Goal: Transaction & Acquisition: Purchase product/service

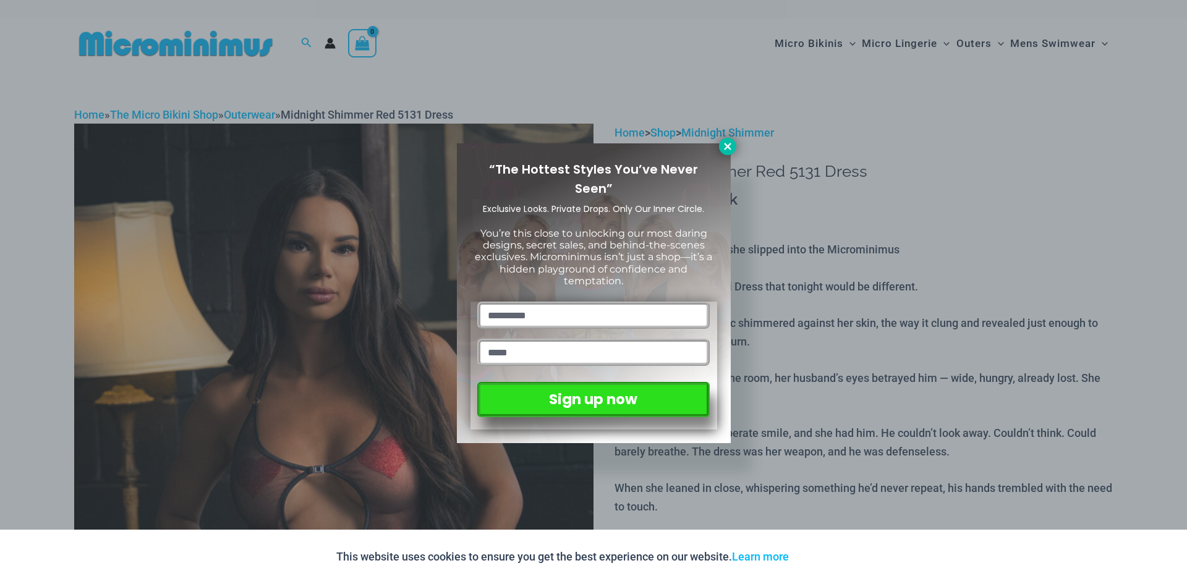
click at [722, 148] on icon at bounding box center [727, 146] width 11 height 11
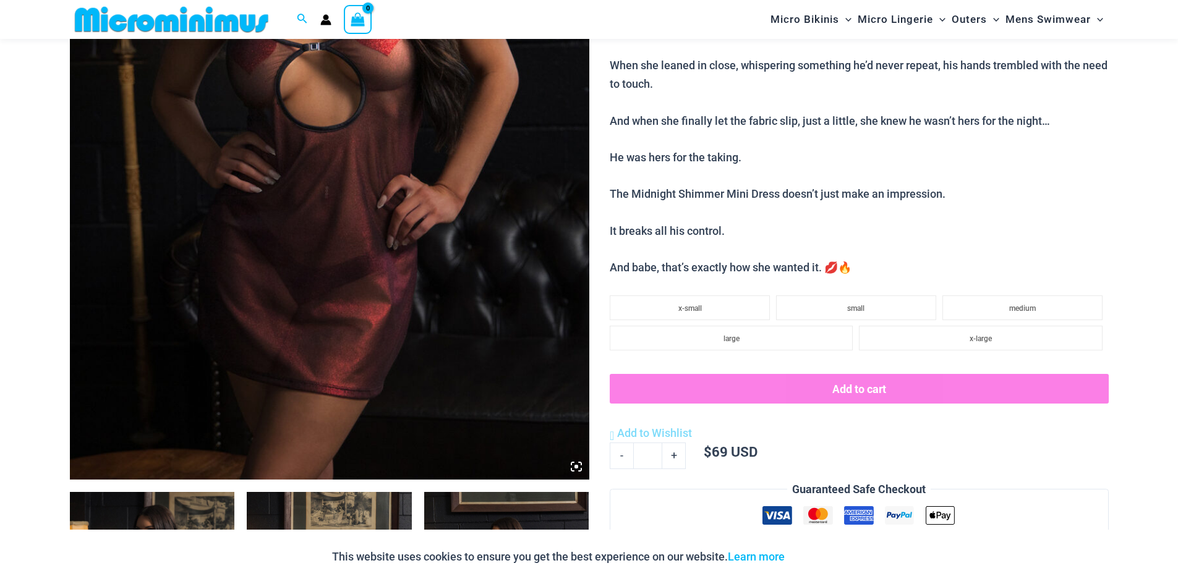
scroll to position [412, 0]
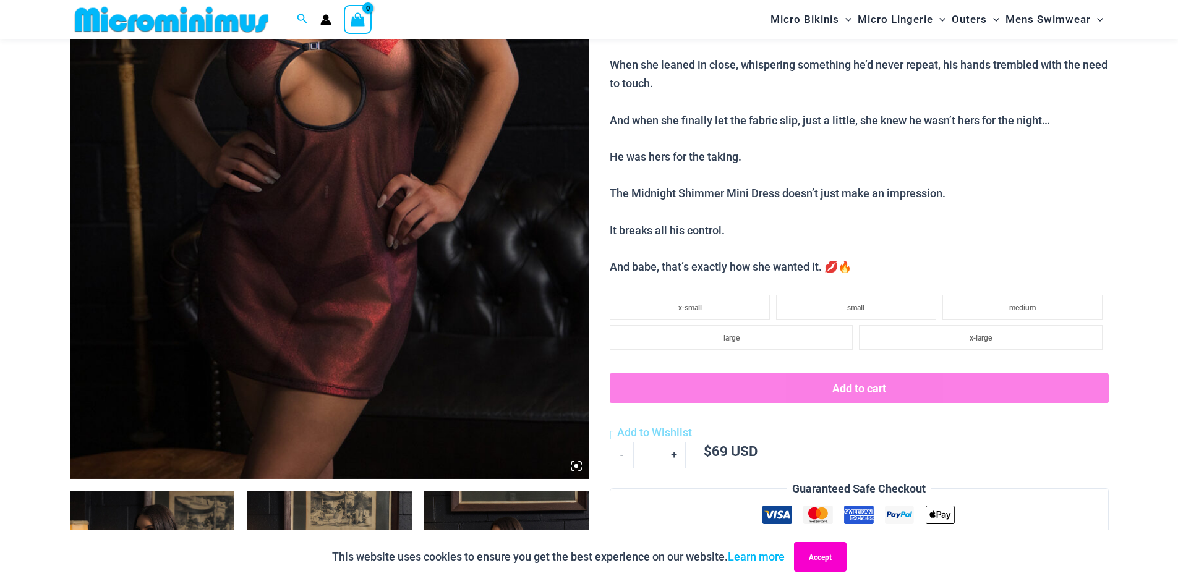
click at [814, 558] on button "Accept" at bounding box center [820, 557] width 53 height 30
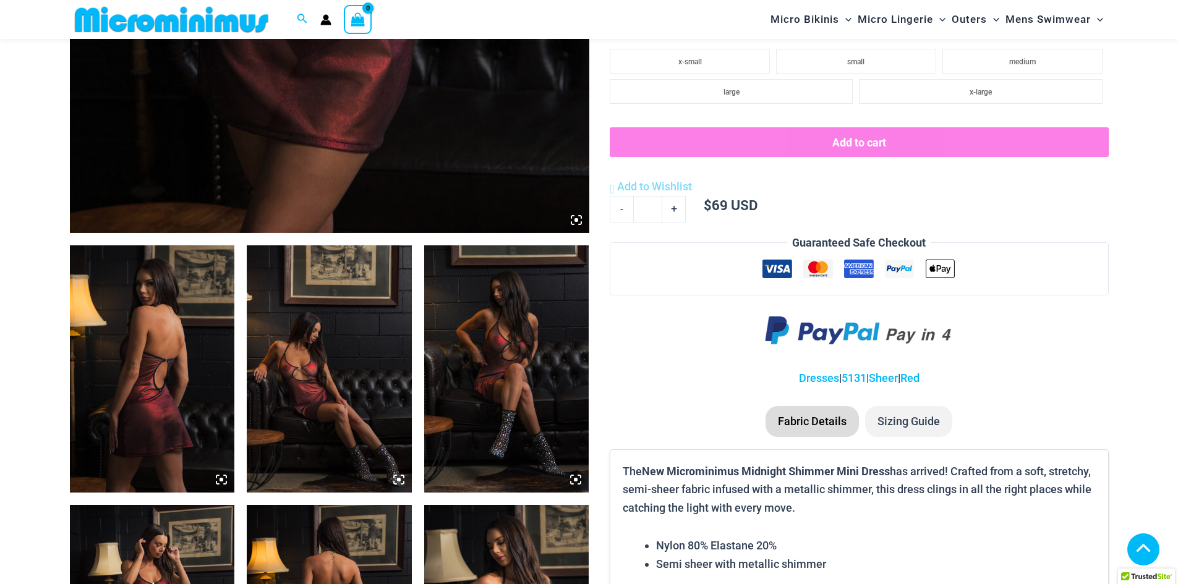
scroll to position [660, 0]
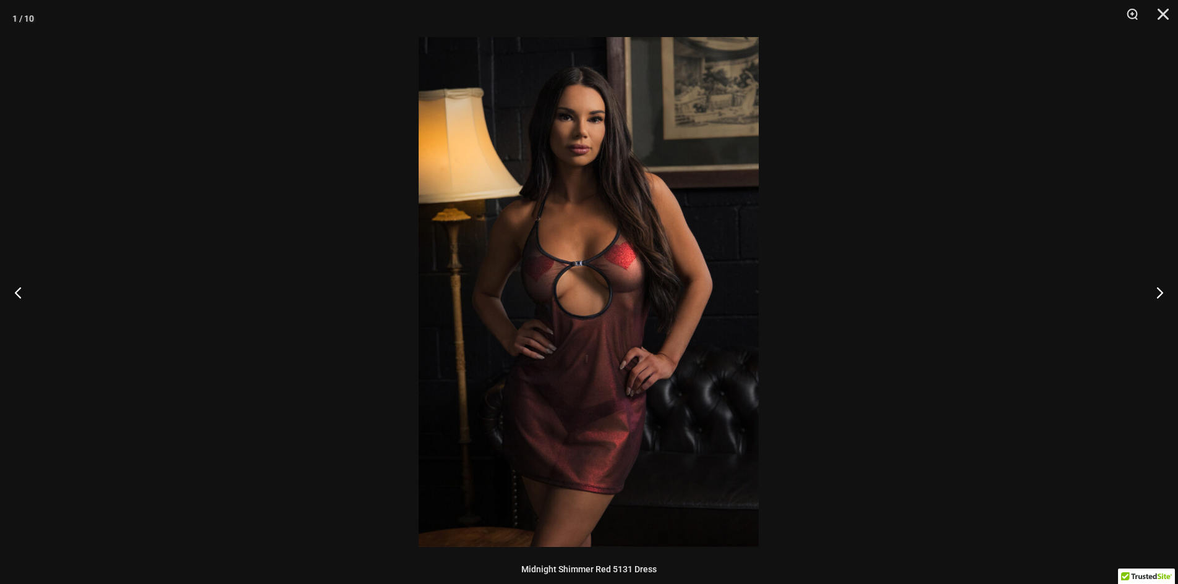
click at [678, 252] on img at bounding box center [589, 292] width 340 height 510
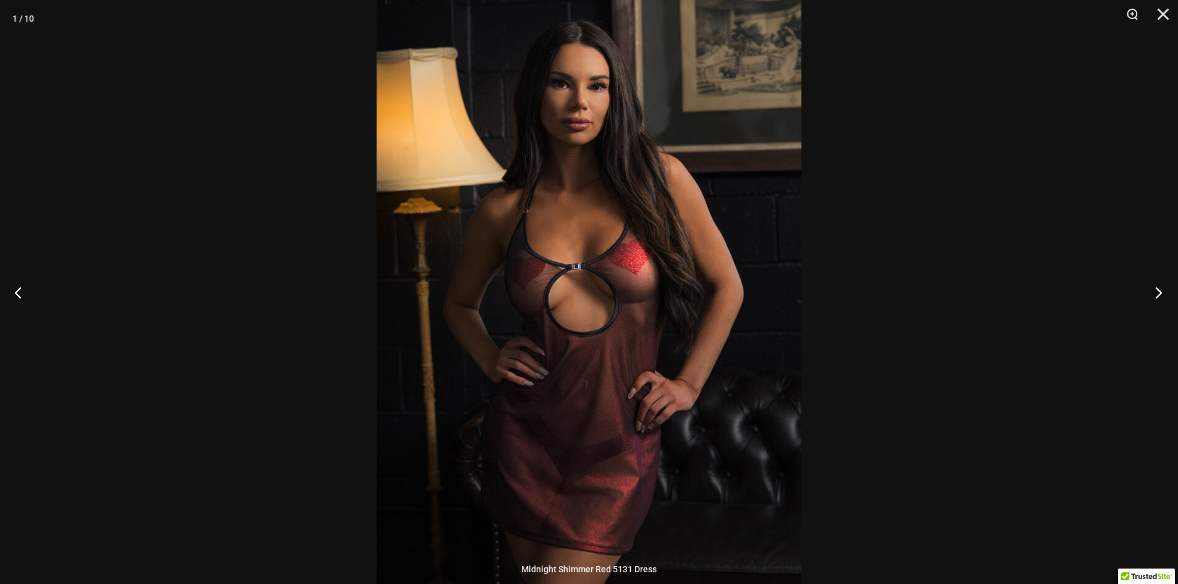
click at [1158, 290] on button "Next" at bounding box center [1155, 293] width 46 height 62
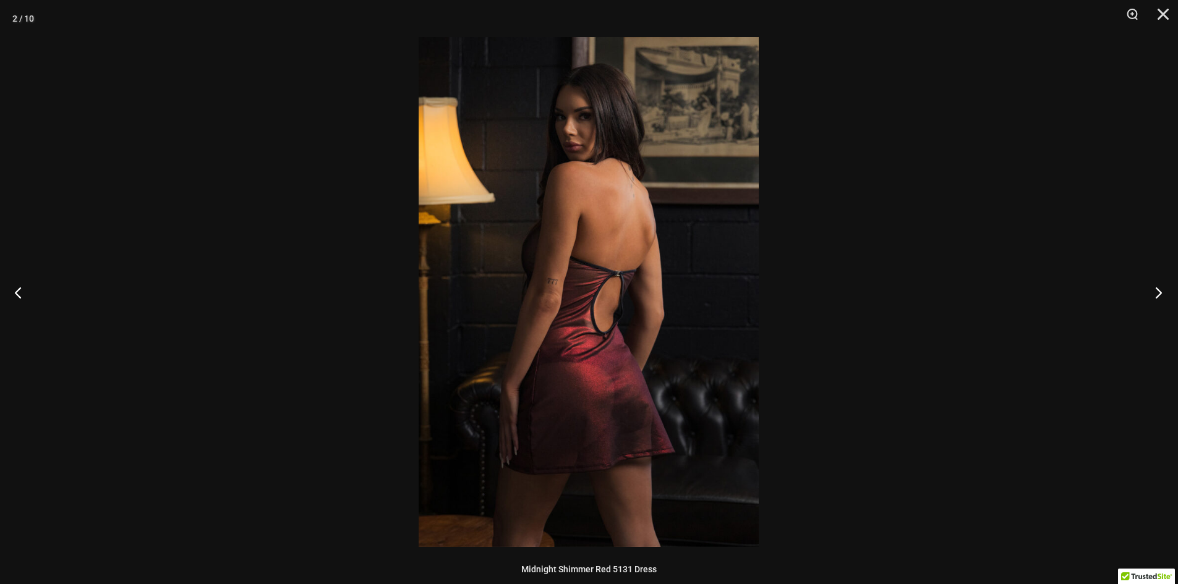
click at [1158, 290] on button "Next" at bounding box center [1155, 293] width 46 height 62
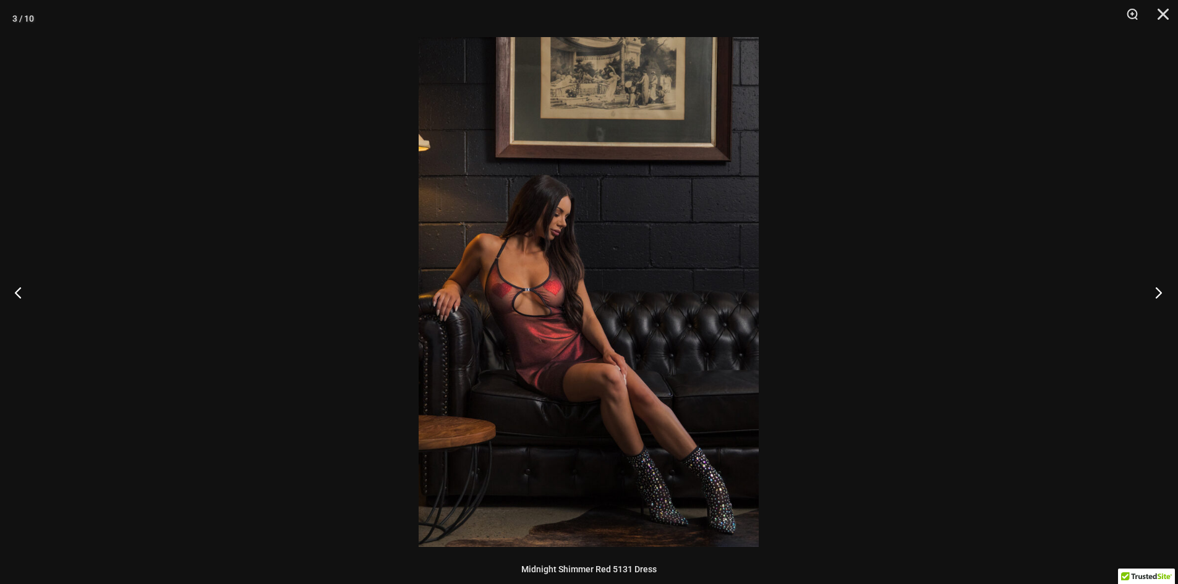
click at [1156, 290] on button "Next" at bounding box center [1155, 293] width 46 height 62
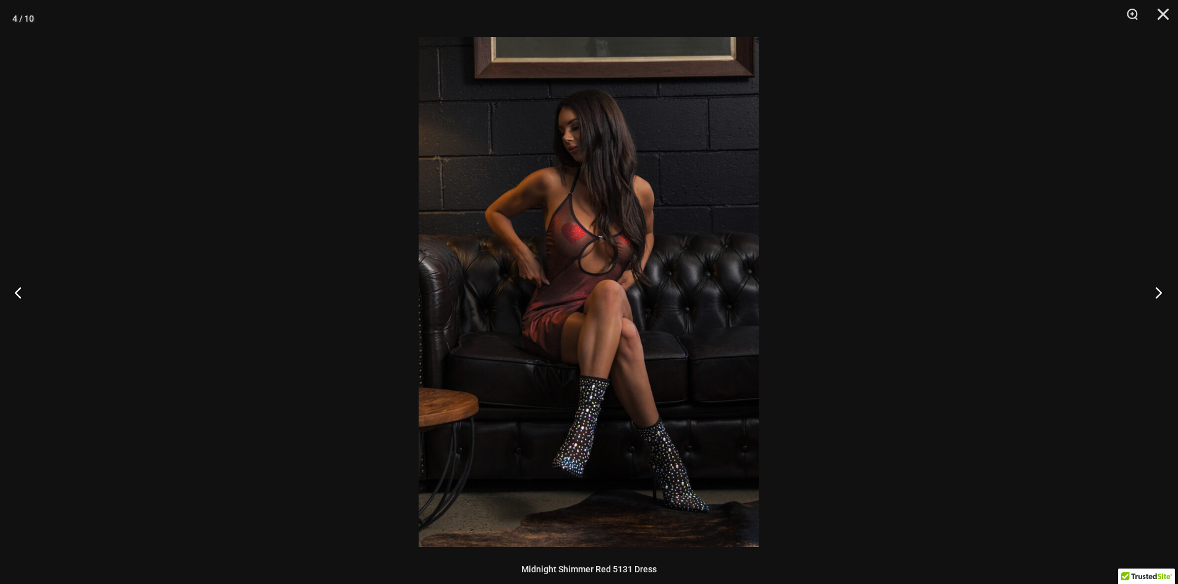
click at [1154, 290] on button "Next" at bounding box center [1155, 293] width 46 height 62
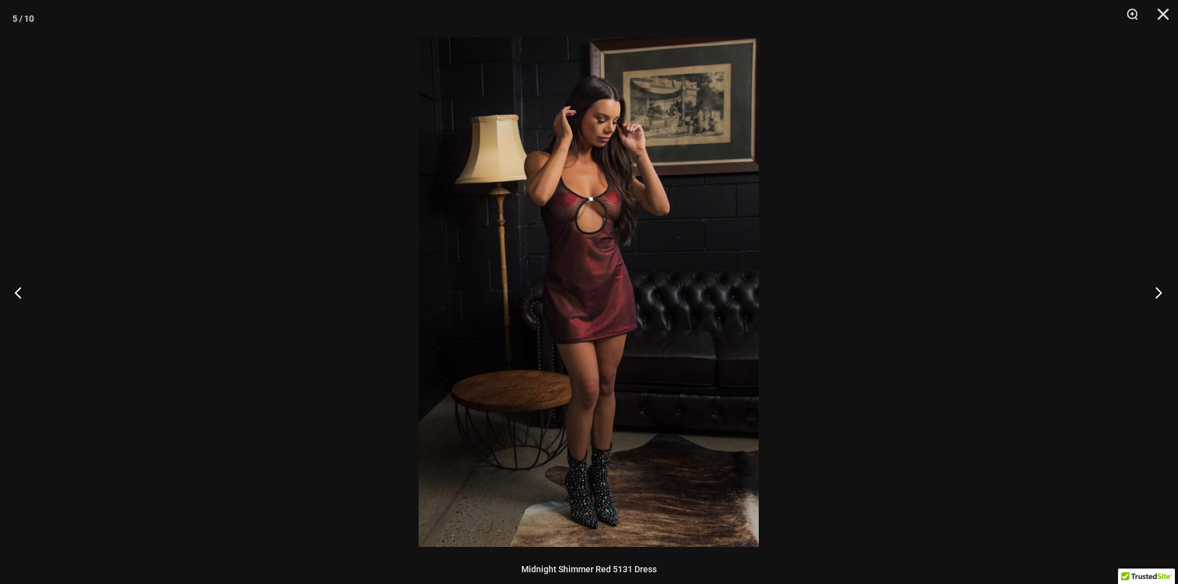
click at [1154, 290] on button "Next" at bounding box center [1155, 293] width 46 height 62
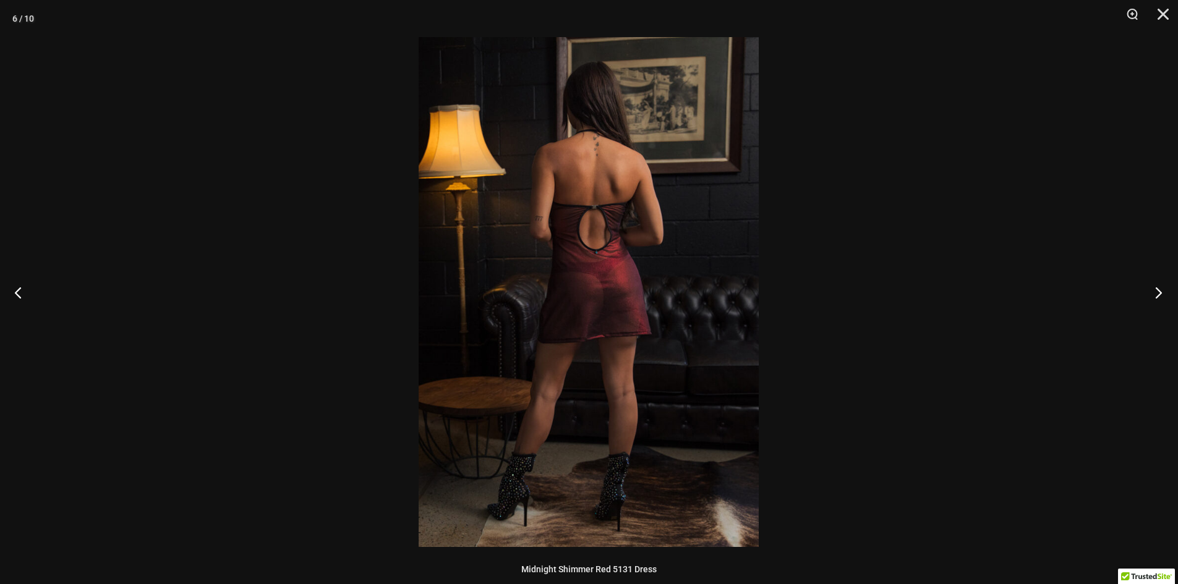
click at [1154, 290] on button "Next" at bounding box center [1155, 293] width 46 height 62
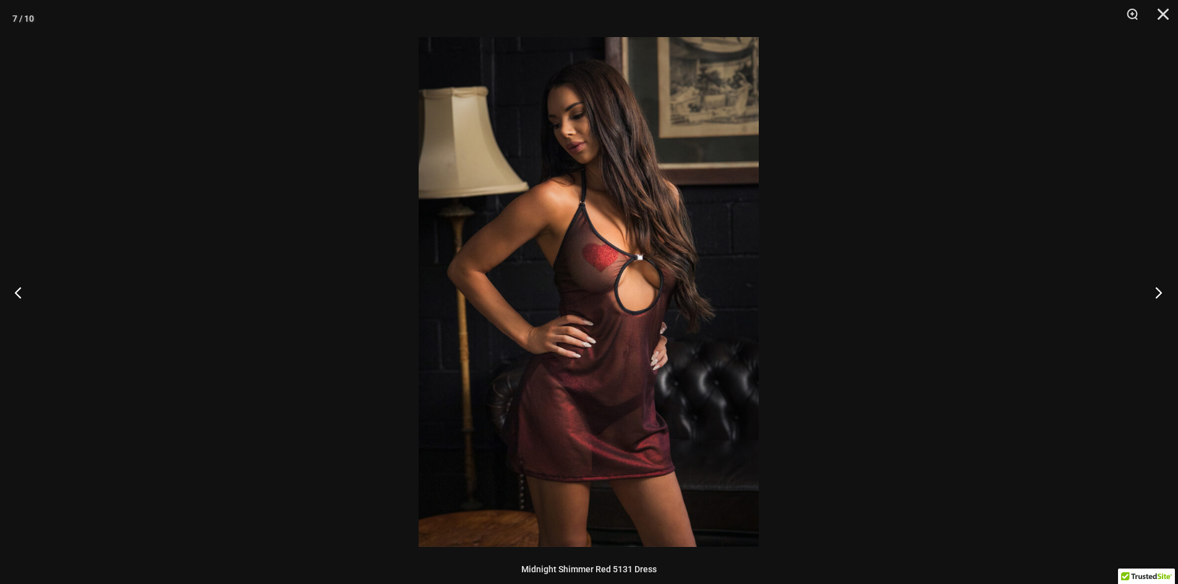
click at [1154, 290] on button "Next" at bounding box center [1155, 293] width 46 height 62
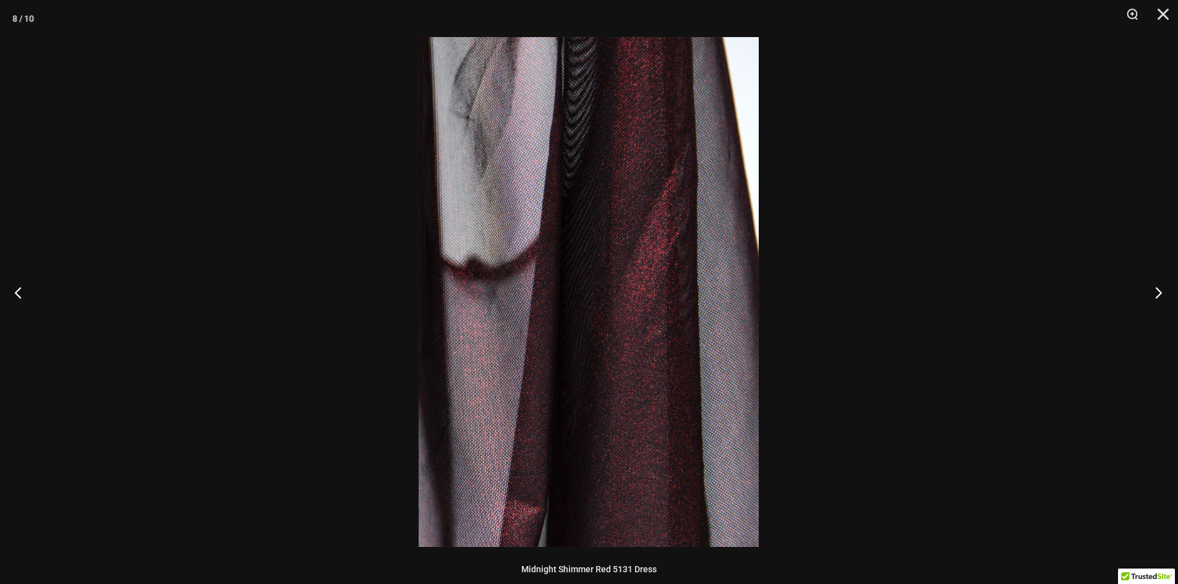
click at [1154, 290] on button "Next" at bounding box center [1155, 293] width 46 height 62
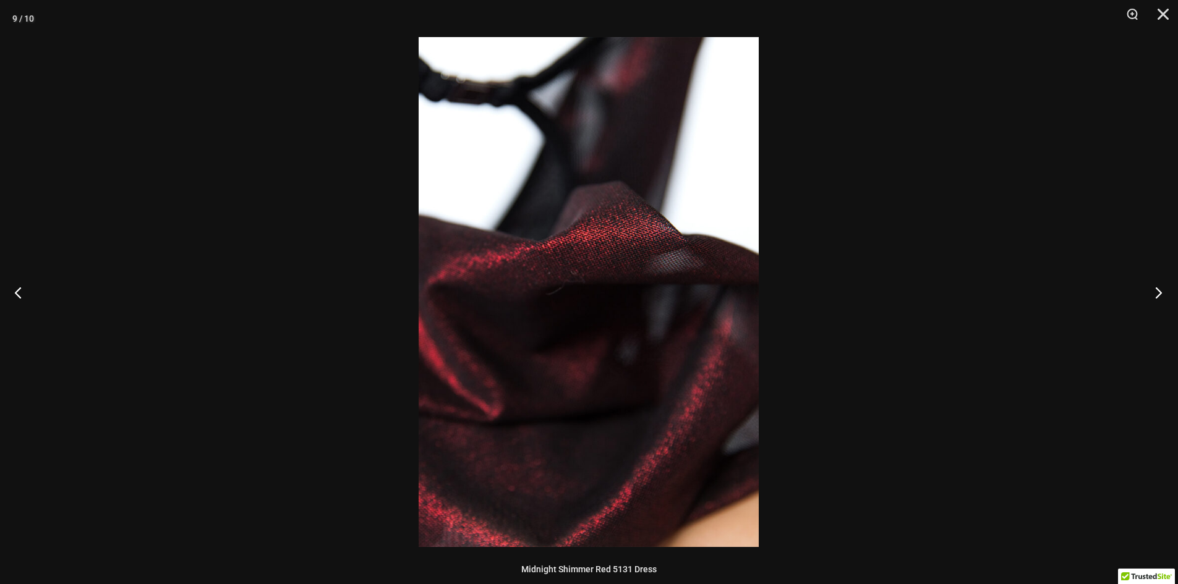
click at [1154, 290] on button "Next" at bounding box center [1155, 293] width 46 height 62
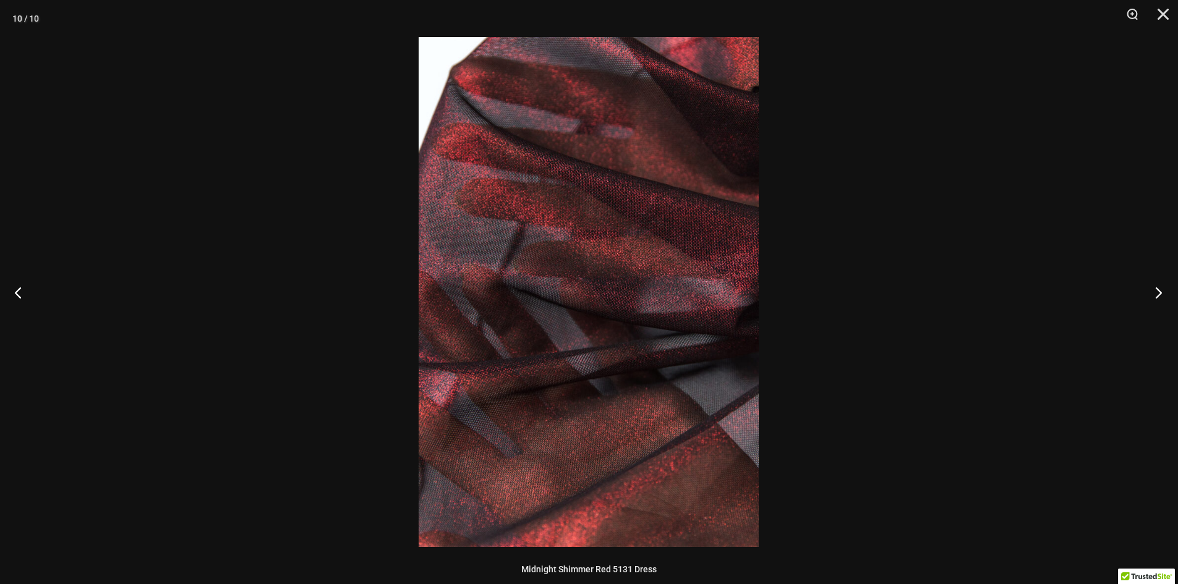
click at [1154, 290] on button "Next" at bounding box center [1155, 293] width 46 height 62
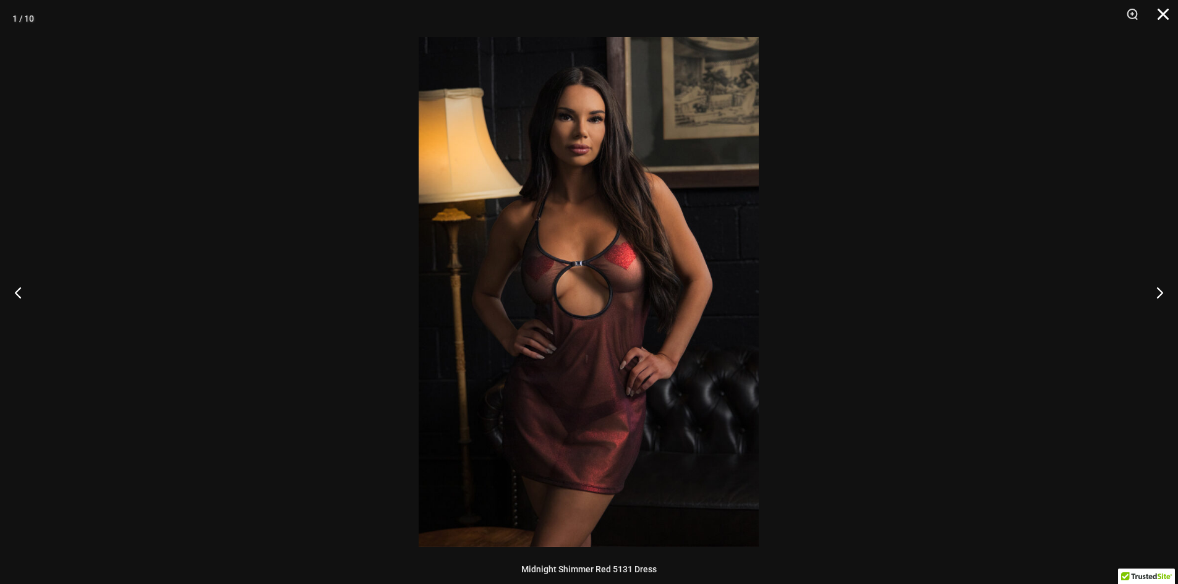
click at [1163, 15] on button "Close" at bounding box center [1158, 18] width 31 height 37
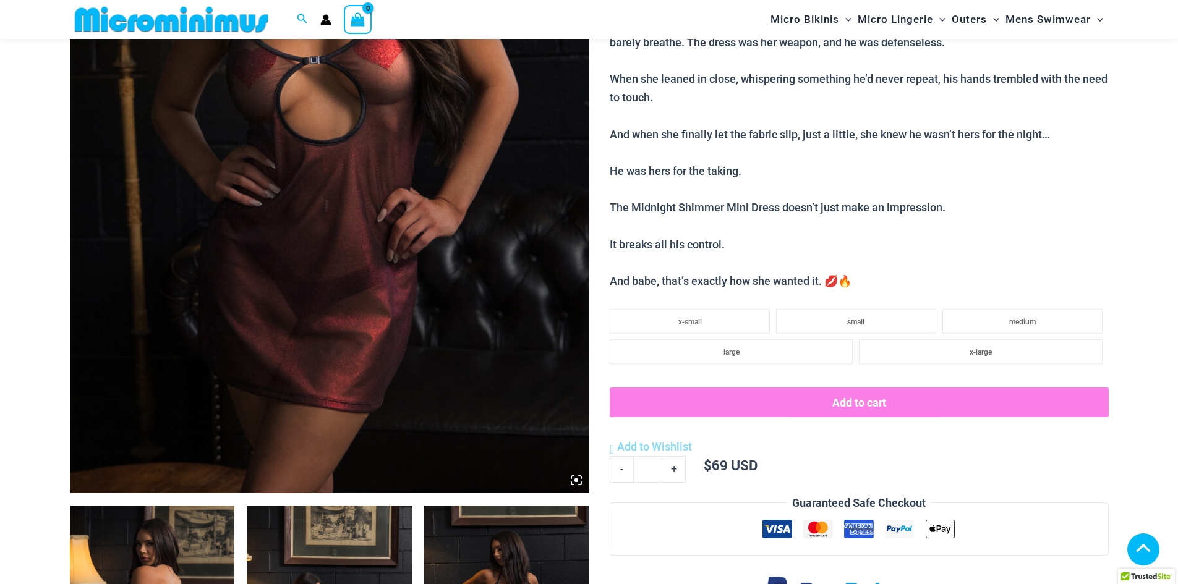
scroll to position [351, 0]
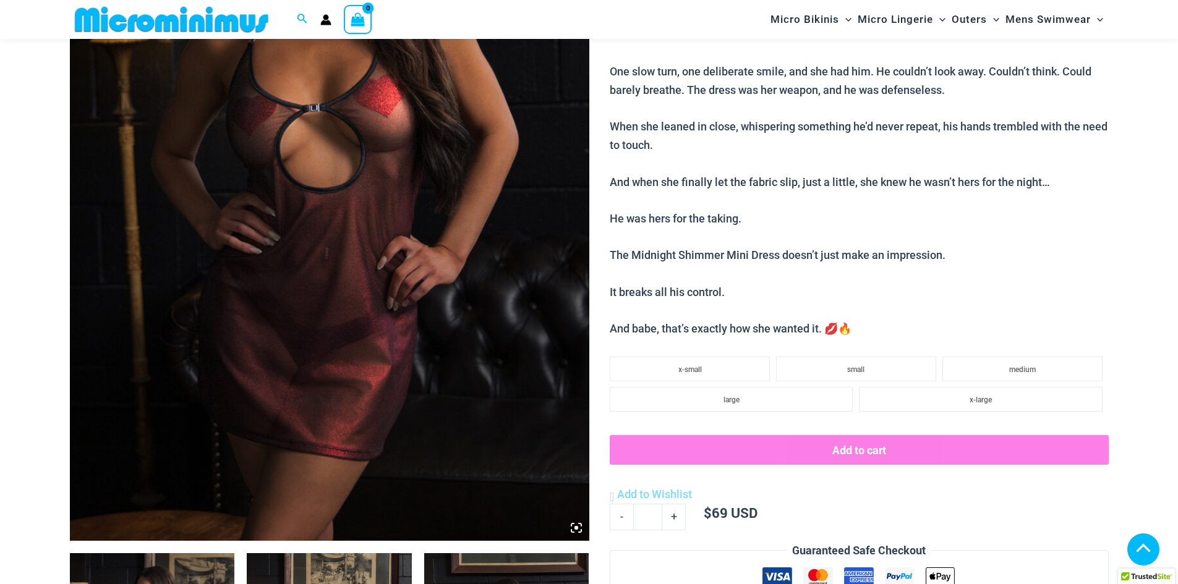
click at [229, 19] on img at bounding box center [171, 20] width 203 height 28
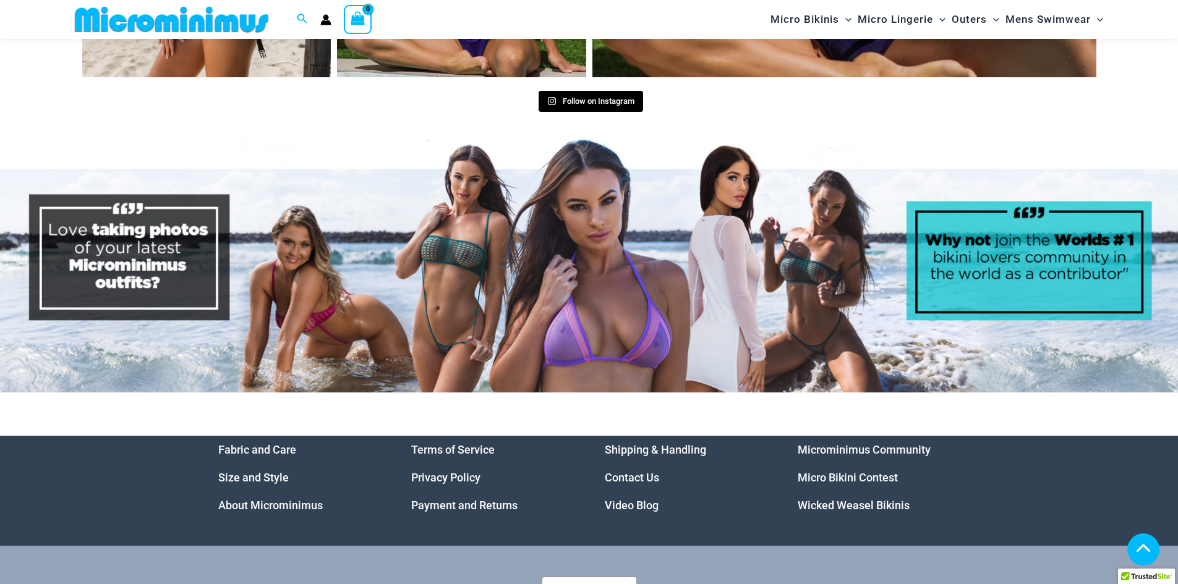
scroll to position [6317, 0]
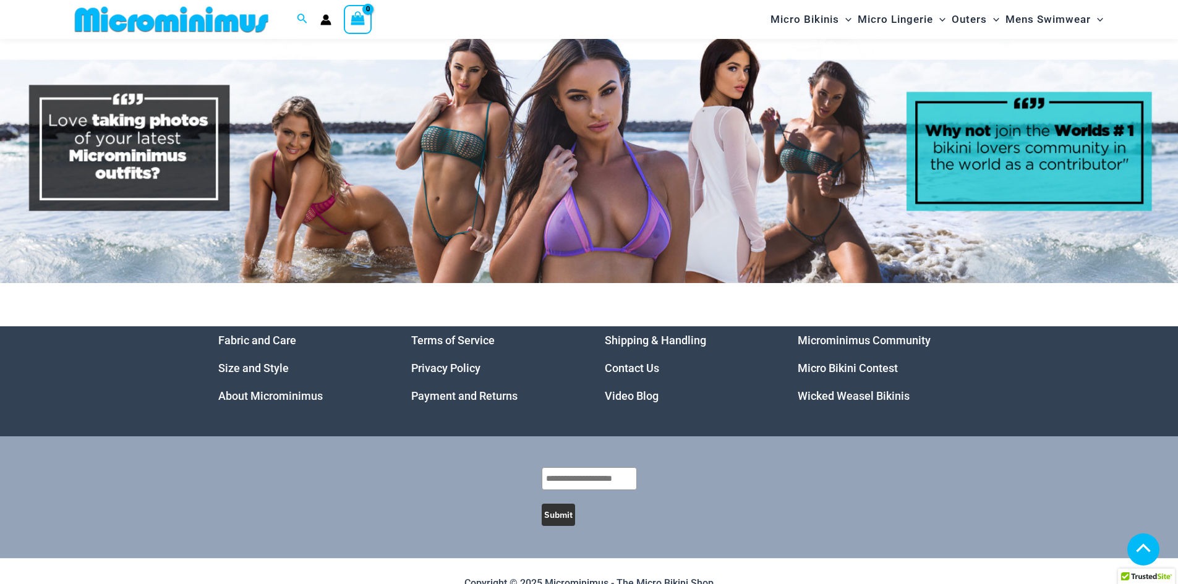
click at [888, 334] on link "Microminimus Community" at bounding box center [864, 340] width 133 height 13
